Goal: Information Seeking & Learning: Learn about a topic

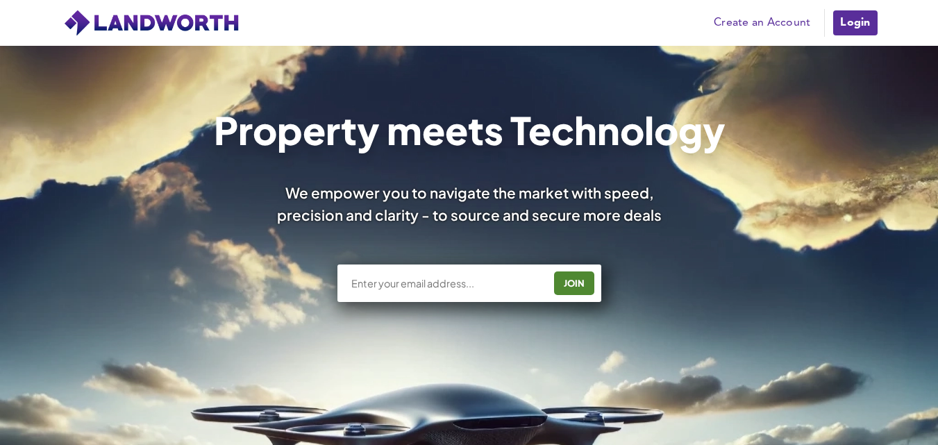
click at [853, 14] on link "Login" at bounding box center [855, 23] width 47 height 28
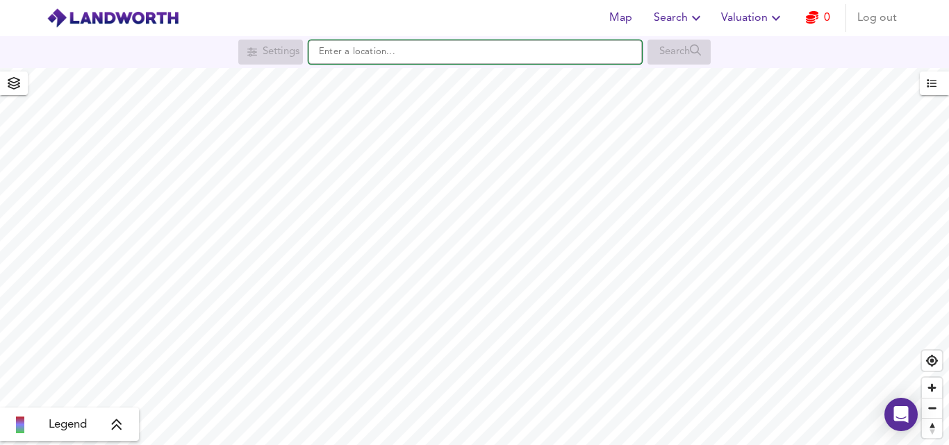
click at [374, 56] on input "text" at bounding box center [474, 52] width 333 height 24
click at [420, 57] on input "text" at bounding box center [474, 52] width 333 height 24
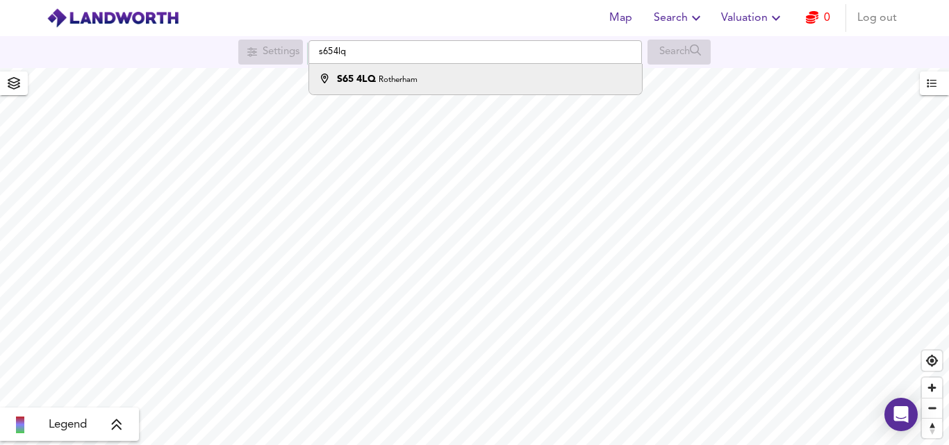
click at [391, 77] on small "Rotherham" at bounding box center [397, 80] width 39 height 8
type input "Rotherham S65 4LQ"
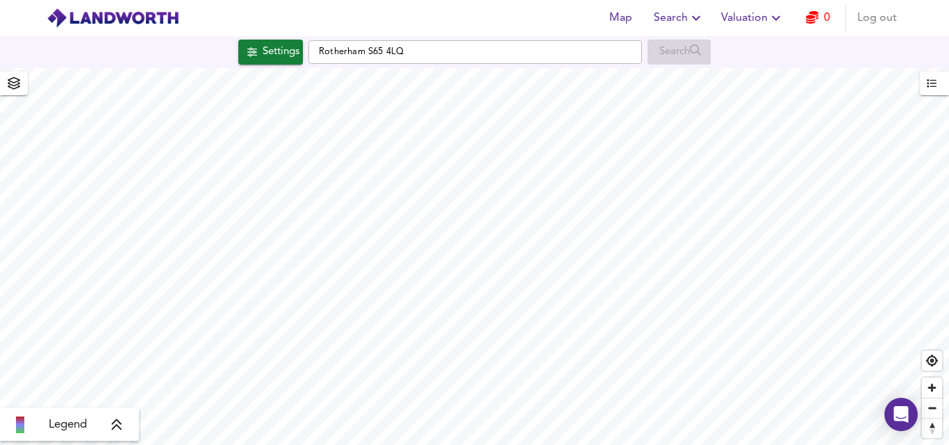
checkbox input "false"
checkbox input "true"
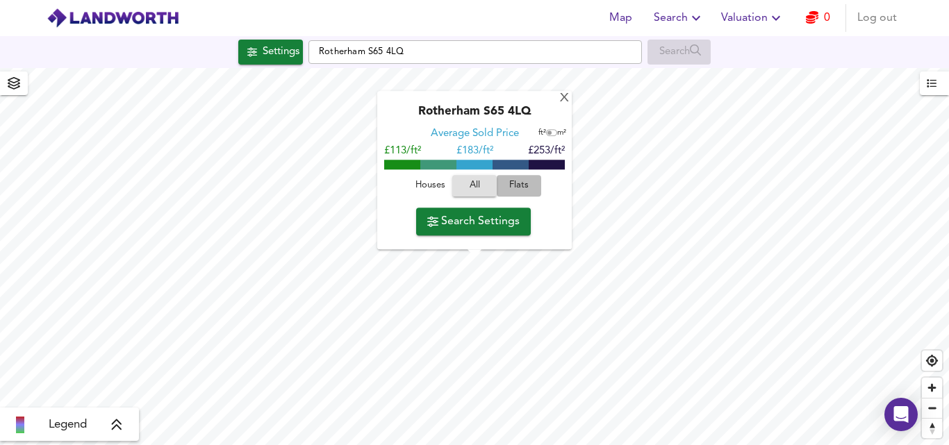
click at [519, 179] on span "Flats" at bounding box center [518, 186] width 37 height 16
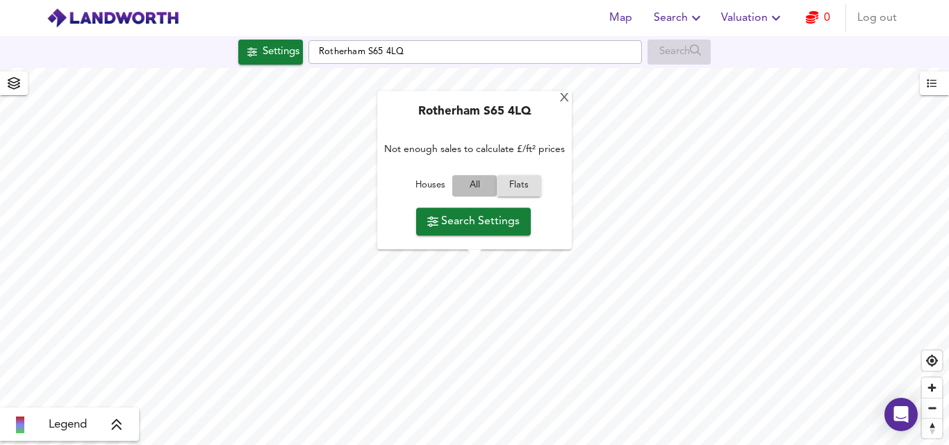
click at [475, 176] on button "All" at bounding box center [474, 187] width 44 height 22
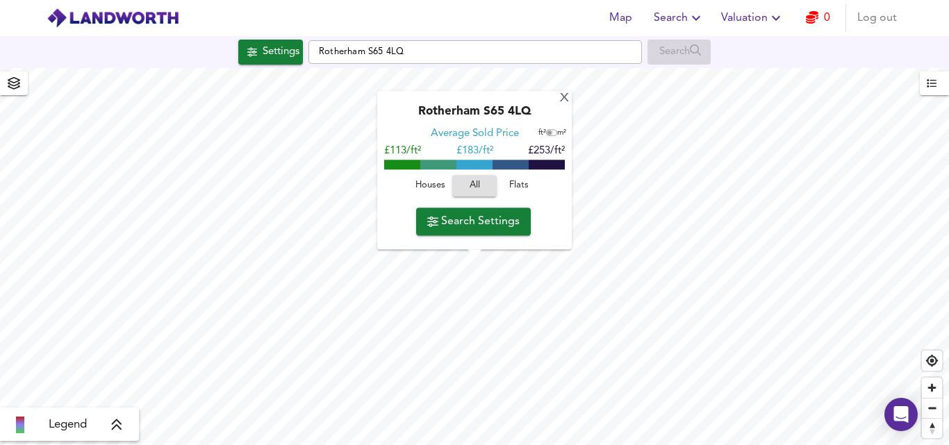
click at [551, 135] on input "checkbox" at bounding box center [549, 133] width 21 height 7
checkbox input "true"
